Goal: Use online tool/utility: Utilize a website feature to perform a specific function

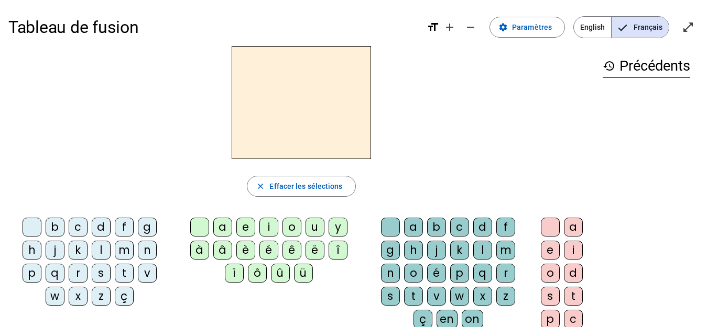
click at [270, 227] on div "i" at bounding box center [268, 227] width 19 height 19
click at [483, 243] on div "l" at bounding box center [482, 250] width 19 height 19
click at [508, 247] on div "m" at bounding box center [505, 250] width 19 height 19
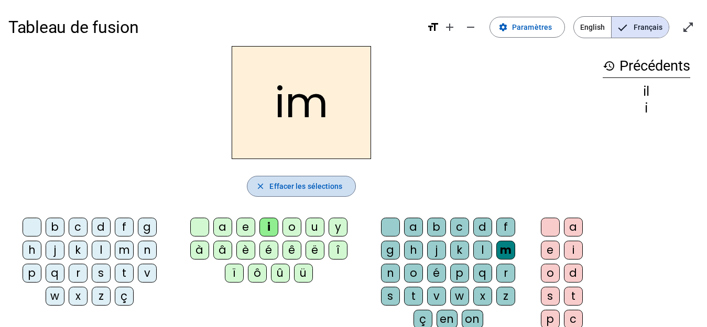
click at [316, 183] on span "Effacer les sélections" at bounding box center [305, 186] width 73 height 13
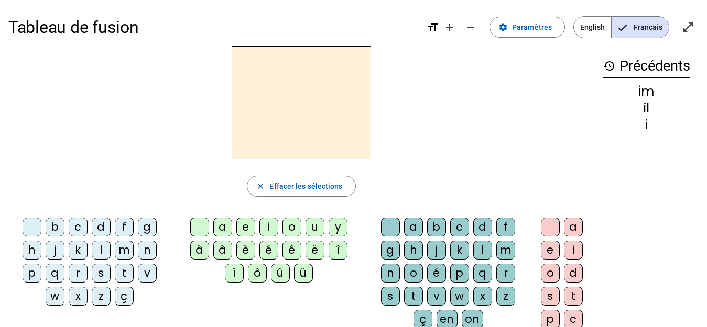
click at [120, 248] on div "m" at bounding box center [124, 250] width 19 height 19
click at [269, 232] on div "i" at bounding box center [268, 227] width 19 height 19
click at [482, 253] on div "l" at bounding box center [482, 250] width 19 height 19
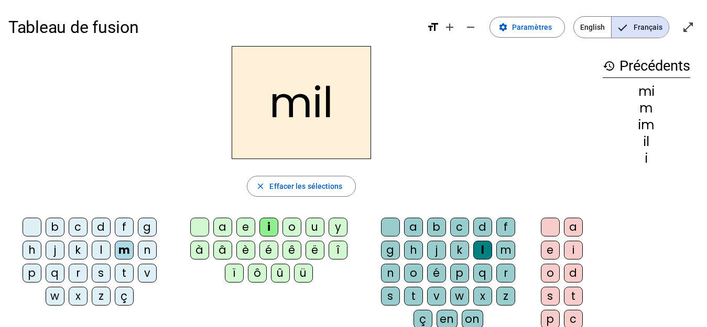
click at [124, 251] on div "m" at bounding box center [124, 250] width 19 height 19
click at [223, 229] on div "a" at bounding box center [222, 227] width 19 height 19
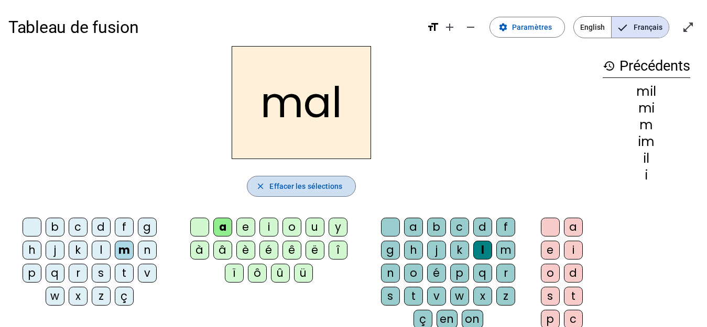
click at [294, 181] on span "Effacer les sélections" at bounding box center [305, 186] width 73 height 13
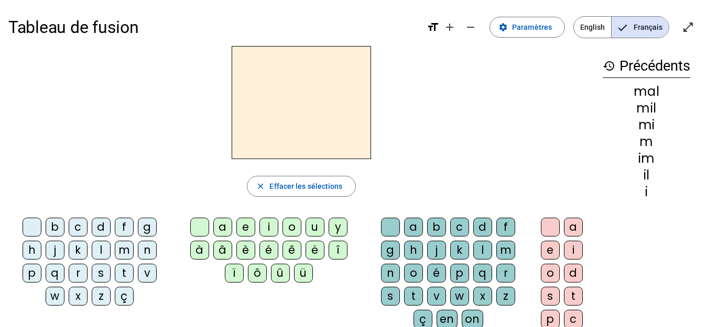
click at [121, 251] on div "m" at bounding box center [124, 250] width 19 height 19
click at [222, 223] on div "a" at bounding box center [222, 227] width 19 height 19
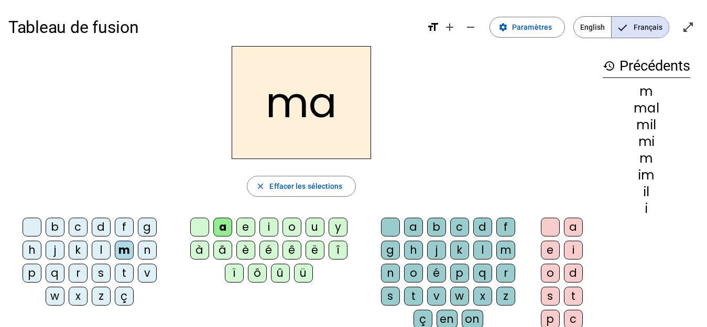
click at [100, 248] on div "l" at bounding box center [101, 250] width 19 height 19
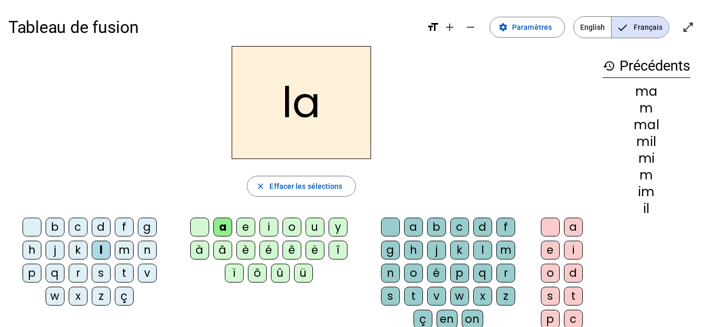
click at [312, 225] on div "u" at bounding box center [314, 227] width 19 height 19
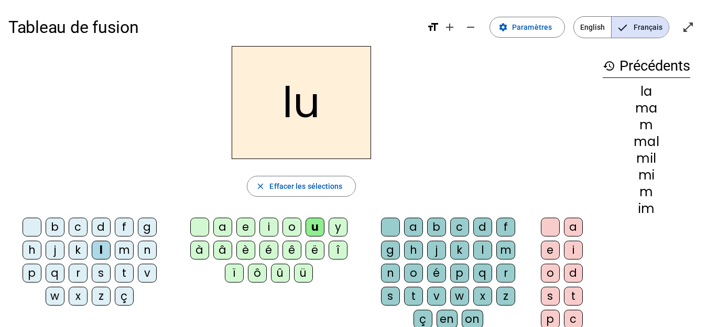
click at [104, 229] on div "d" at bounding box center [101, 227] width 19 height 19
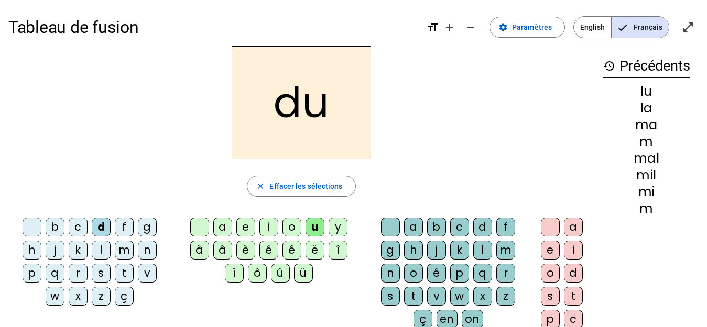
click at [126, 269] on div "t" at bounding box center [124, 273] width 19 height 19
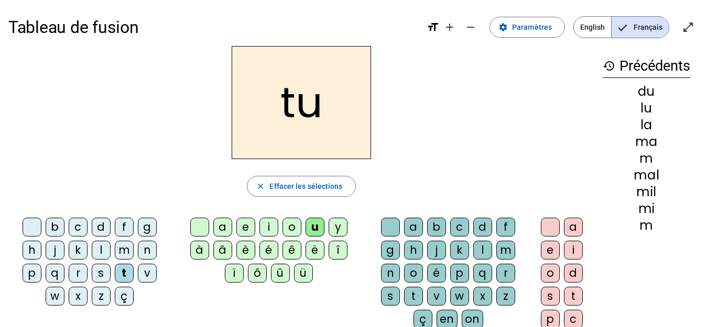
click at [248, 223] on div "e" at bounding box center [245, 227] width 19 height 19
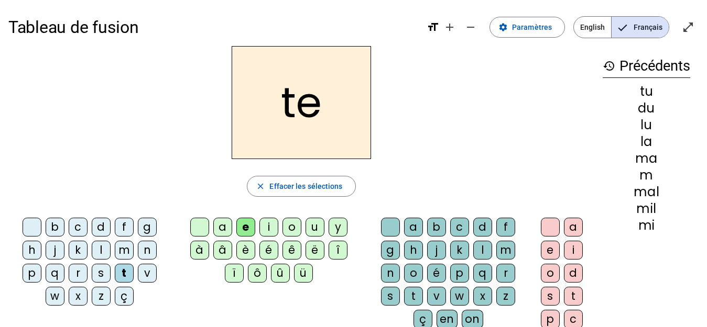
click at [97, 224] on div "d" at bounding box center [101, 227] width 19 height 19
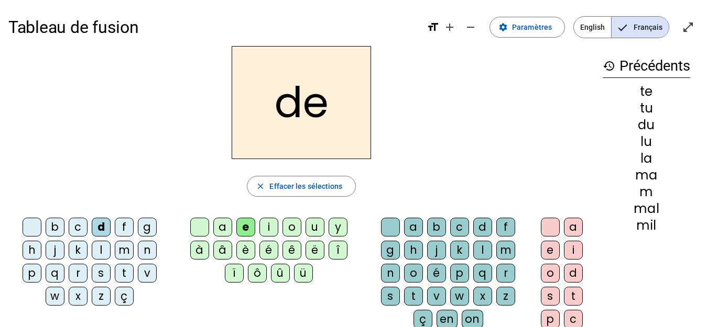
click at [57, 252] on div "j" at bounding box center [55, 250] width 19 height 19
